Goal: Find specific page/section: Find specific page/section

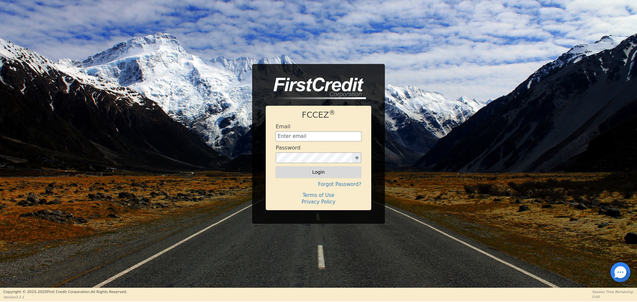
type input "[EMAIL_ADDRESS][DOMAIN_NAME]"
click at [342, 177] on button "Login" at bounding box center [318, 171] width 86 height 11
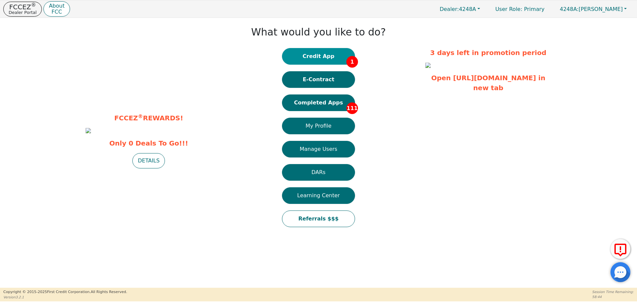
click at [323, 56] on button "Credit App 1" at bounding box center [318, 56] width 73 height 17
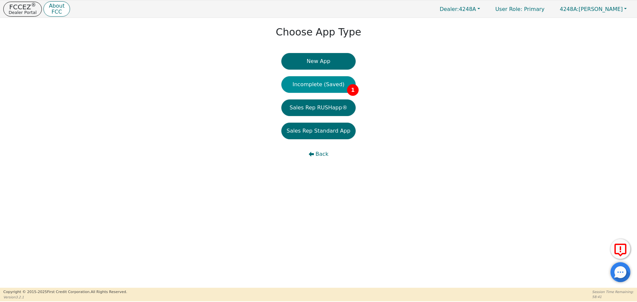
click at [313, 77] on button "Incomplete (Saved) 1" at bounding box center [318, 84] width 74 height 17
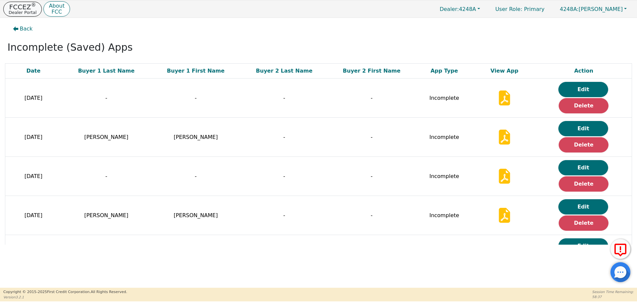
click at [17, 13] on p "Dealer Portal" at bounding box center [23, 12] width 28 height 4
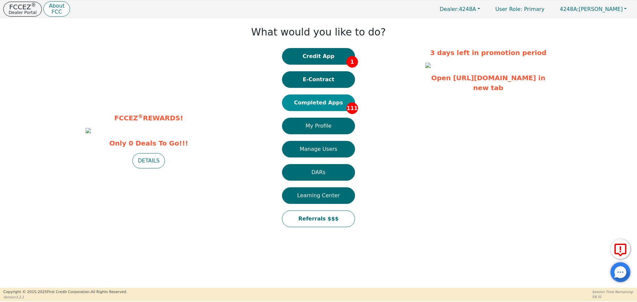
click at [318, 100] on button "Completed Apps 111" at bounding box center [318, 102] width 73 height 17
